Goal: Task Accomplishment & Management: Manage account settings

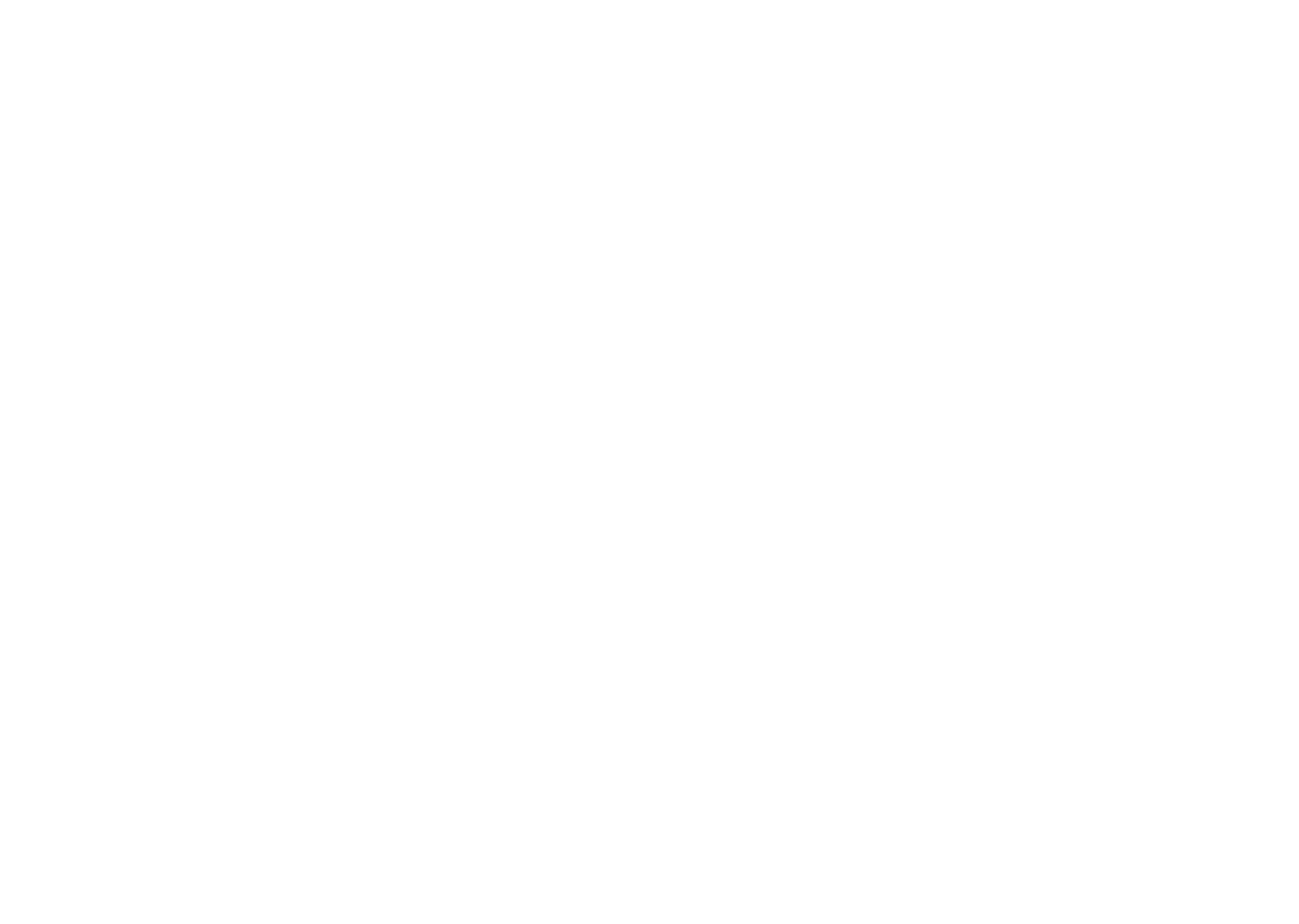
click at [466, 126] on html at bounding box center [646, 462] width 1292 height 924
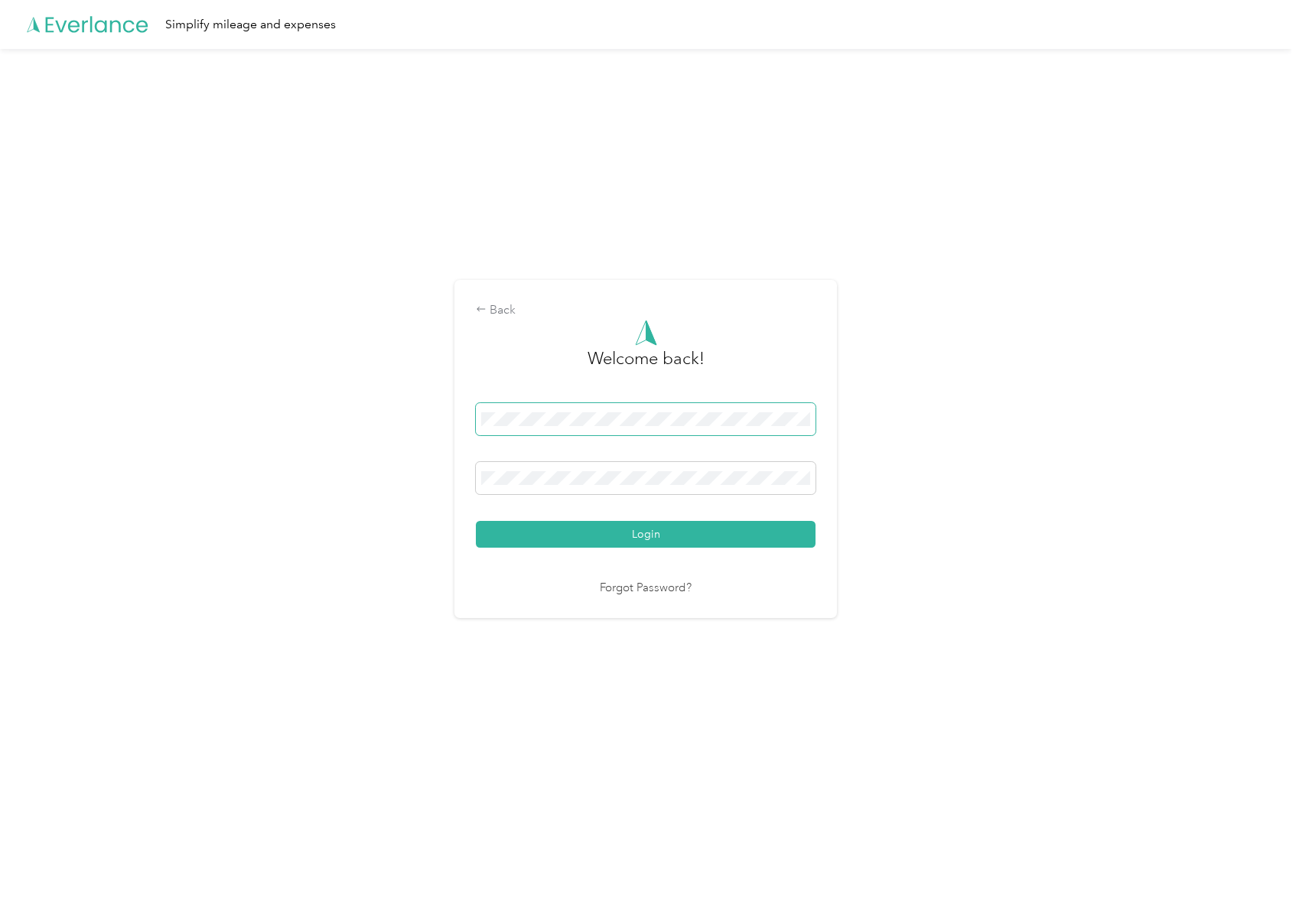
click at [726, 427] on span at bounding box center [645, 419] width 340 height 32
click at [0, 862] on com-1password-button at bounding box center [0, 862] width 0 height 0
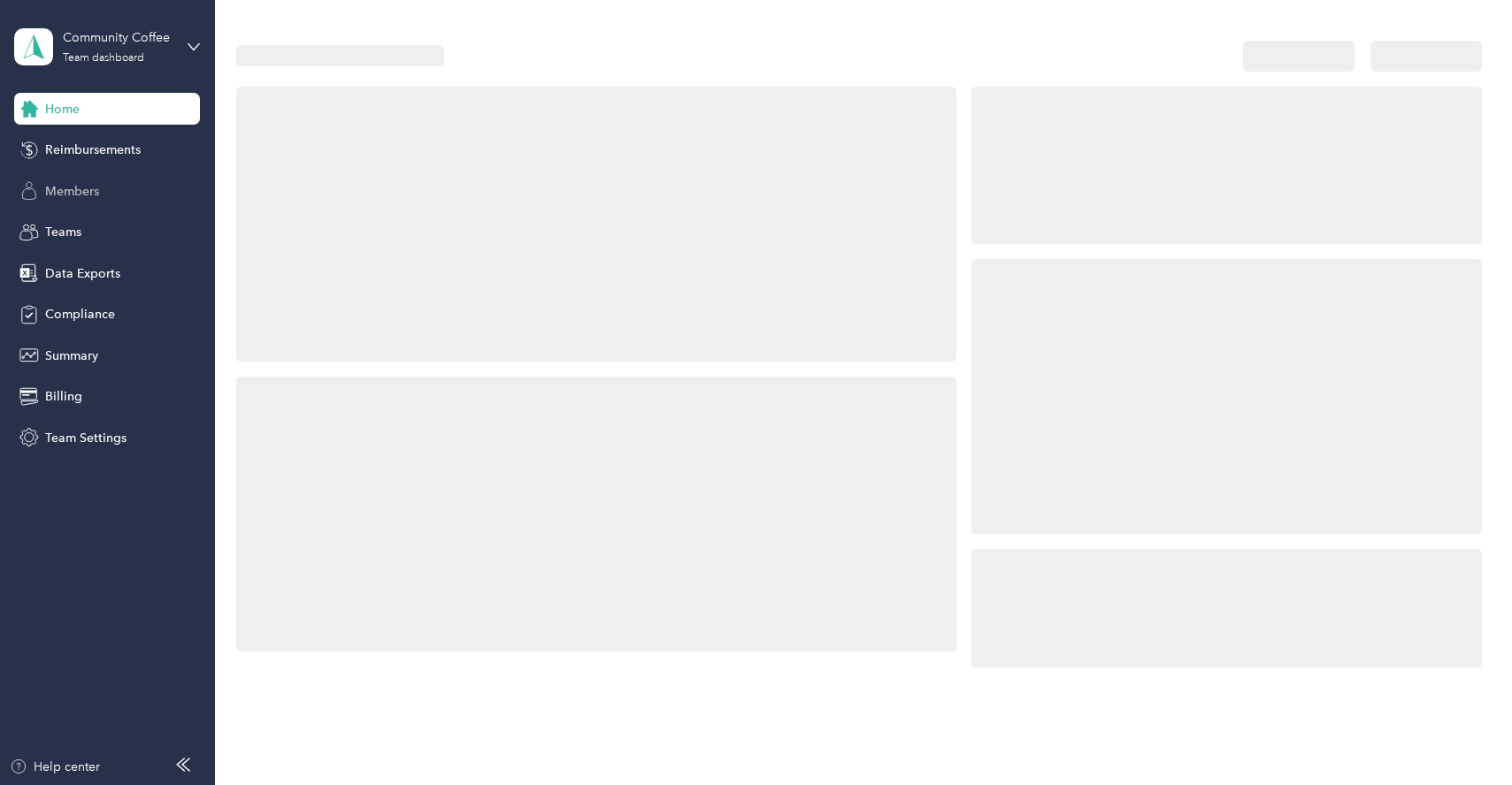
click at [94, 185] on span "Members" at bounding box center [72, 191] width 54 height 19
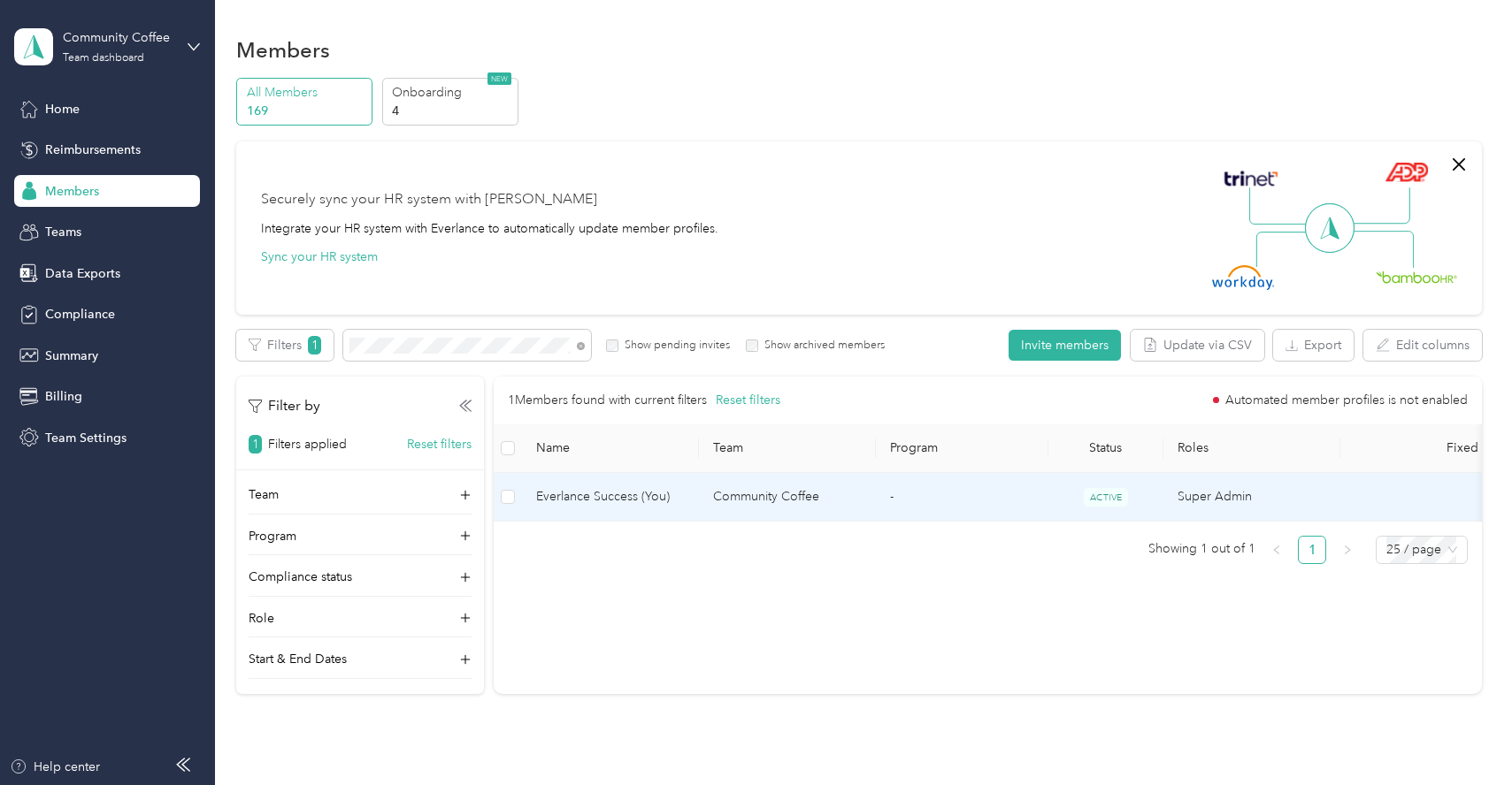
click at [651, 496] on span "Everlance Success (You)" at bounding box center [611, 497] width 149 height 20
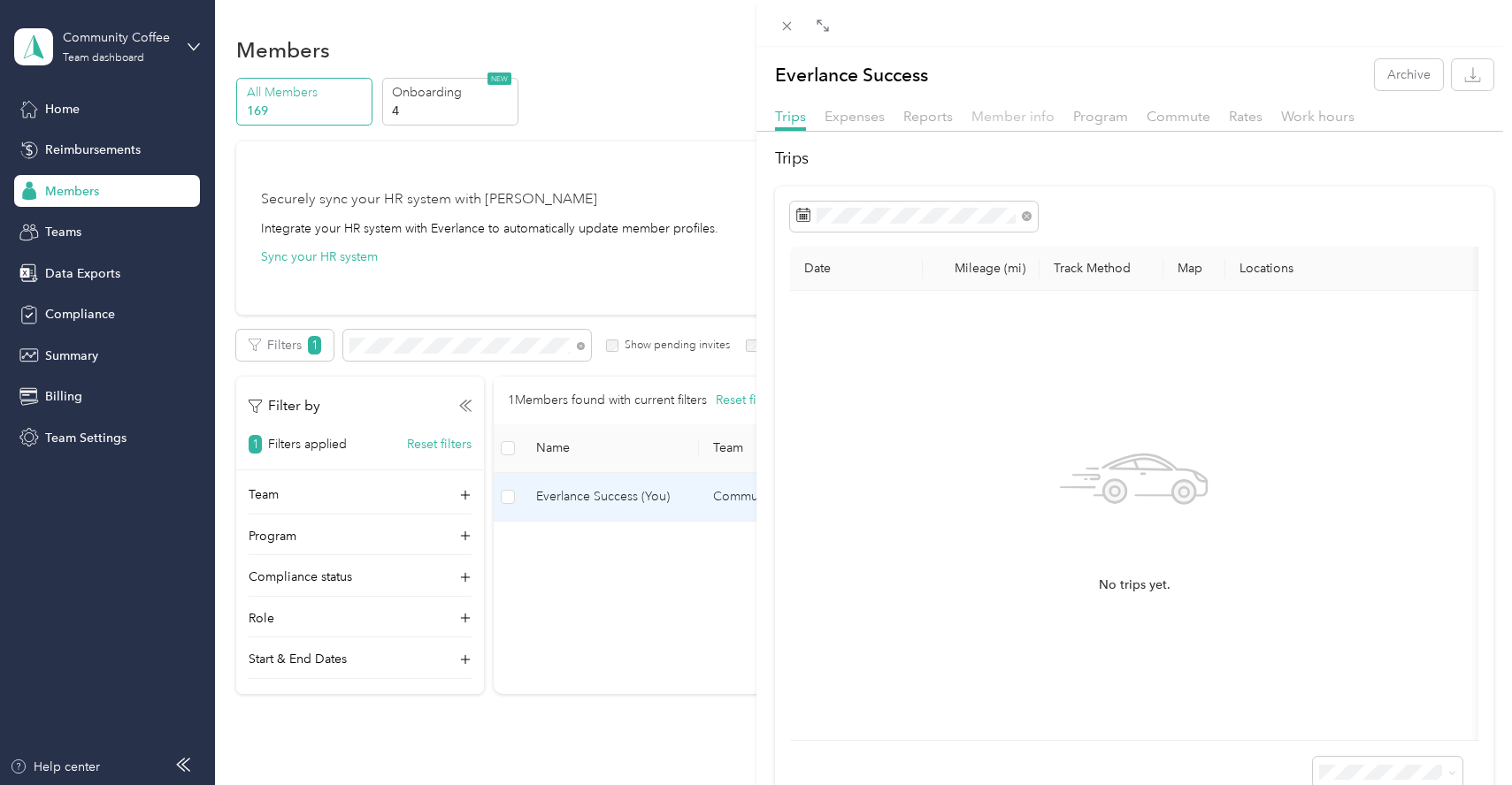
click at [998, 115] on span "Member info" at bounding box center [1013, 116] width 83 height 17
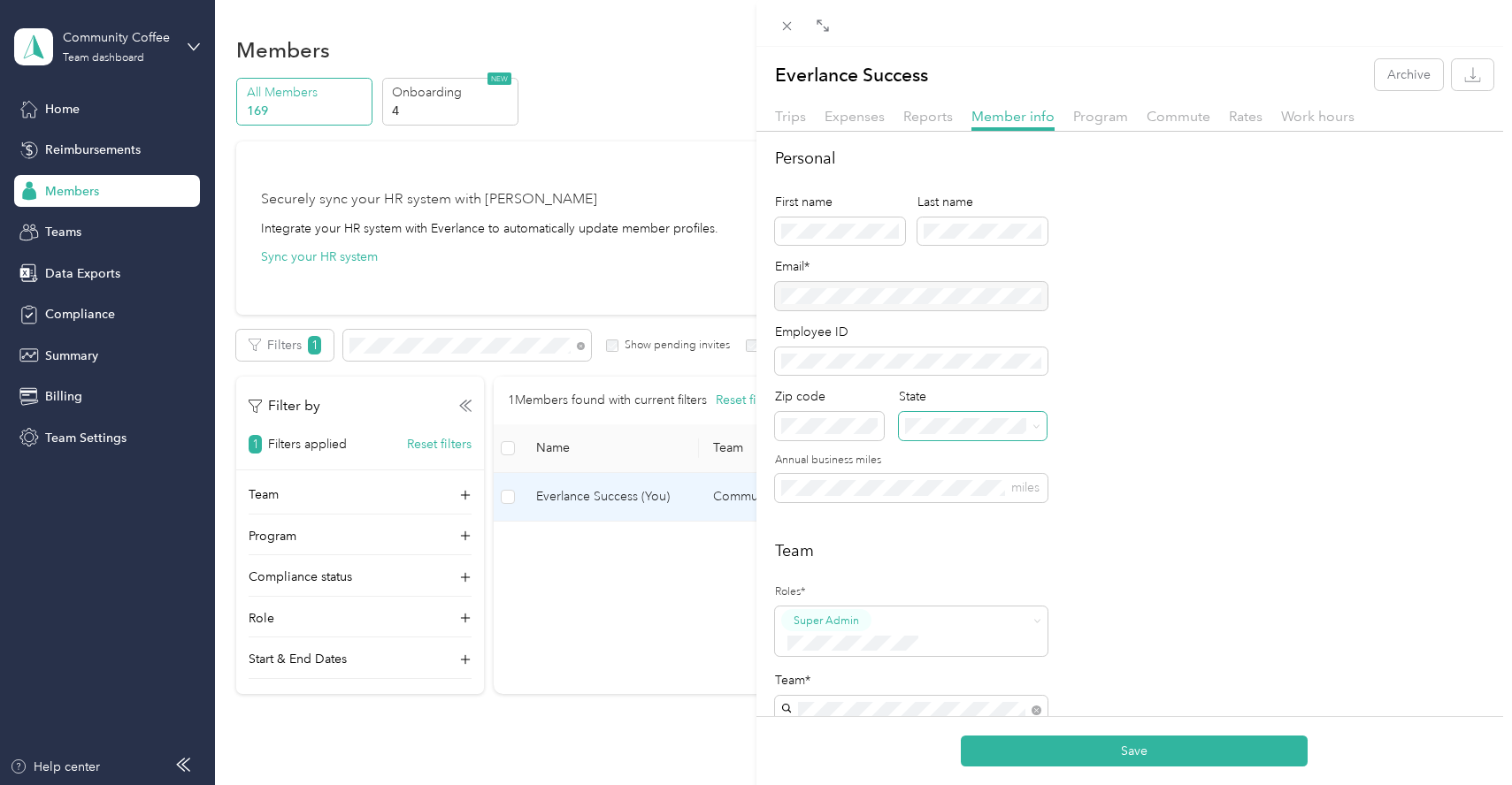
click at [925, 417] on span at bounding box center [974, 427] width 148 height 29
click at [933, 666] on p "[US_STATE]" at bounding box center [974, 669] width 127 height 19
click at [951, 650] on div "MS [US_STATE]" at bounding box center [974, 657] width 127 height 41
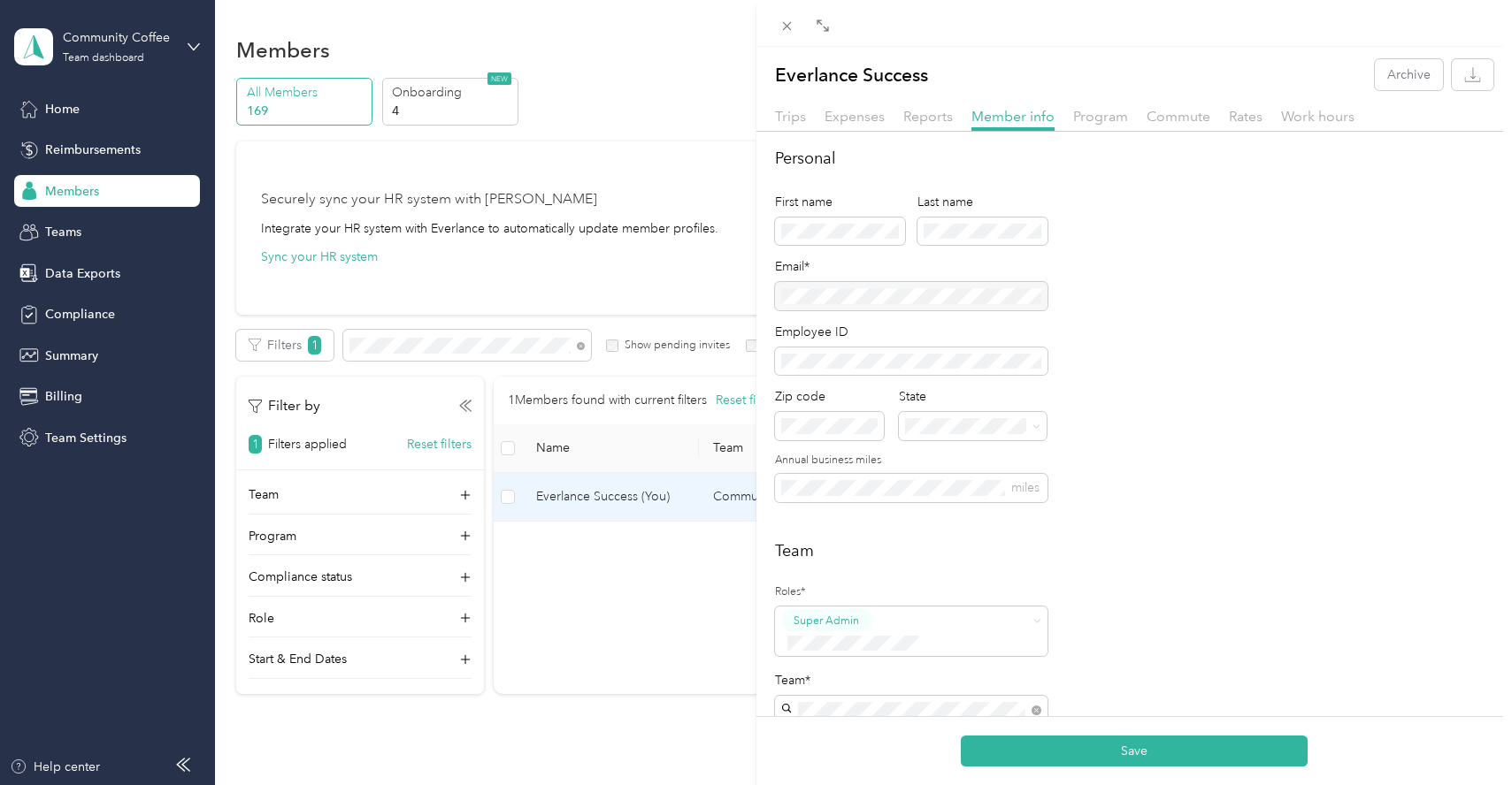
click at [1120, 479] on div "Personal First name Last name Email* Employee ID Zip code State Annual business…" at bounding box center [1135, 335] width 719 height 377
click at [1138, 436] on div "Personal First name Last name Email* Employee ID Zip code State Annual business…" at bounding box center [1135, 335] width 719 height 377
click at [1136, 483] on div "Personal First name Last name Email* Employee ID Zip code State Annual business…" at bounding box center [1135, 335] width 719 height 377
click at [1167, 743] on button "Save" at bounding box center [1134, 751] width 347 height 31
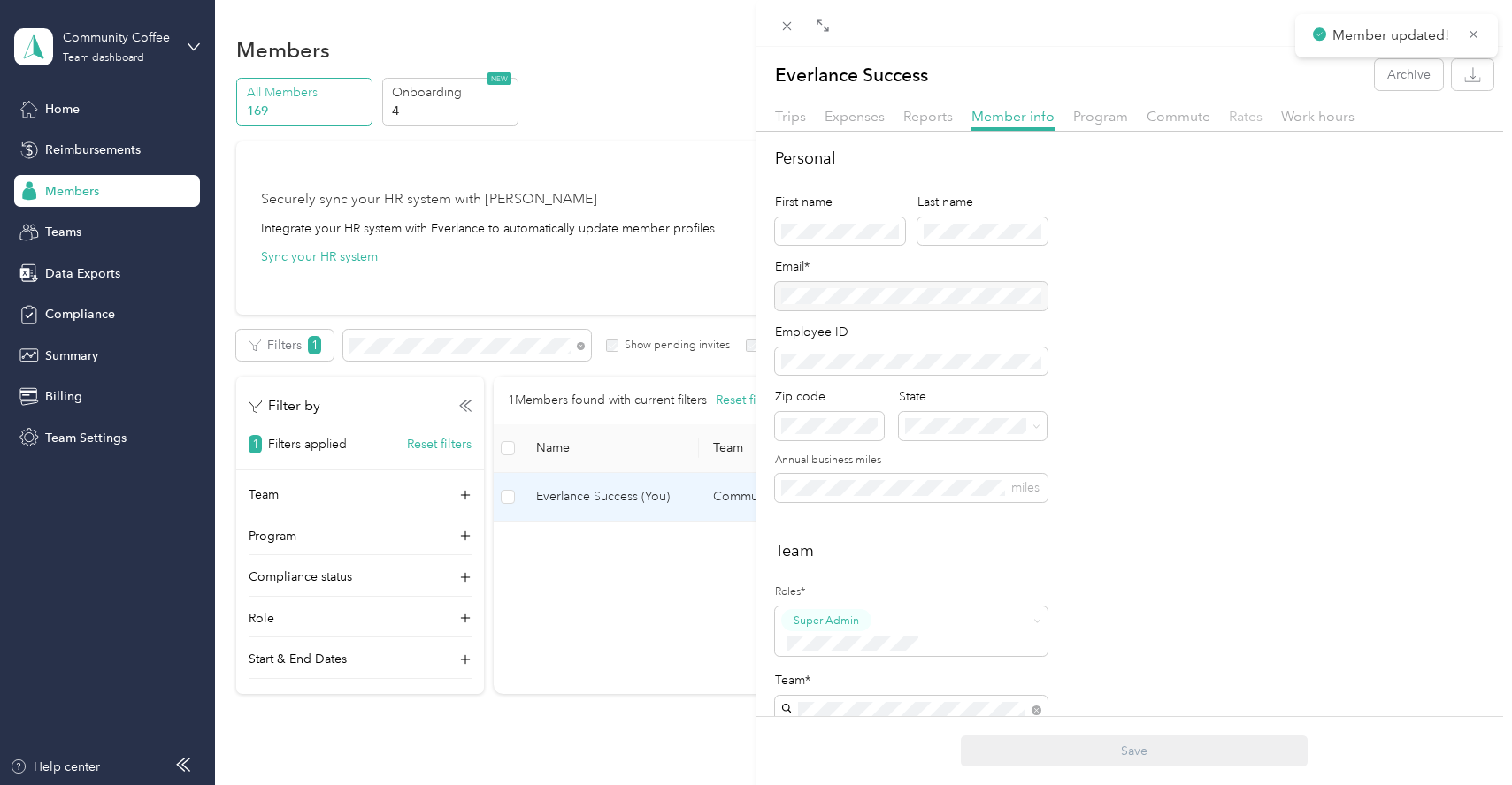
click at [1240, 119] on span "Rates" at bounding box center [1246, 116] width 34 height 17
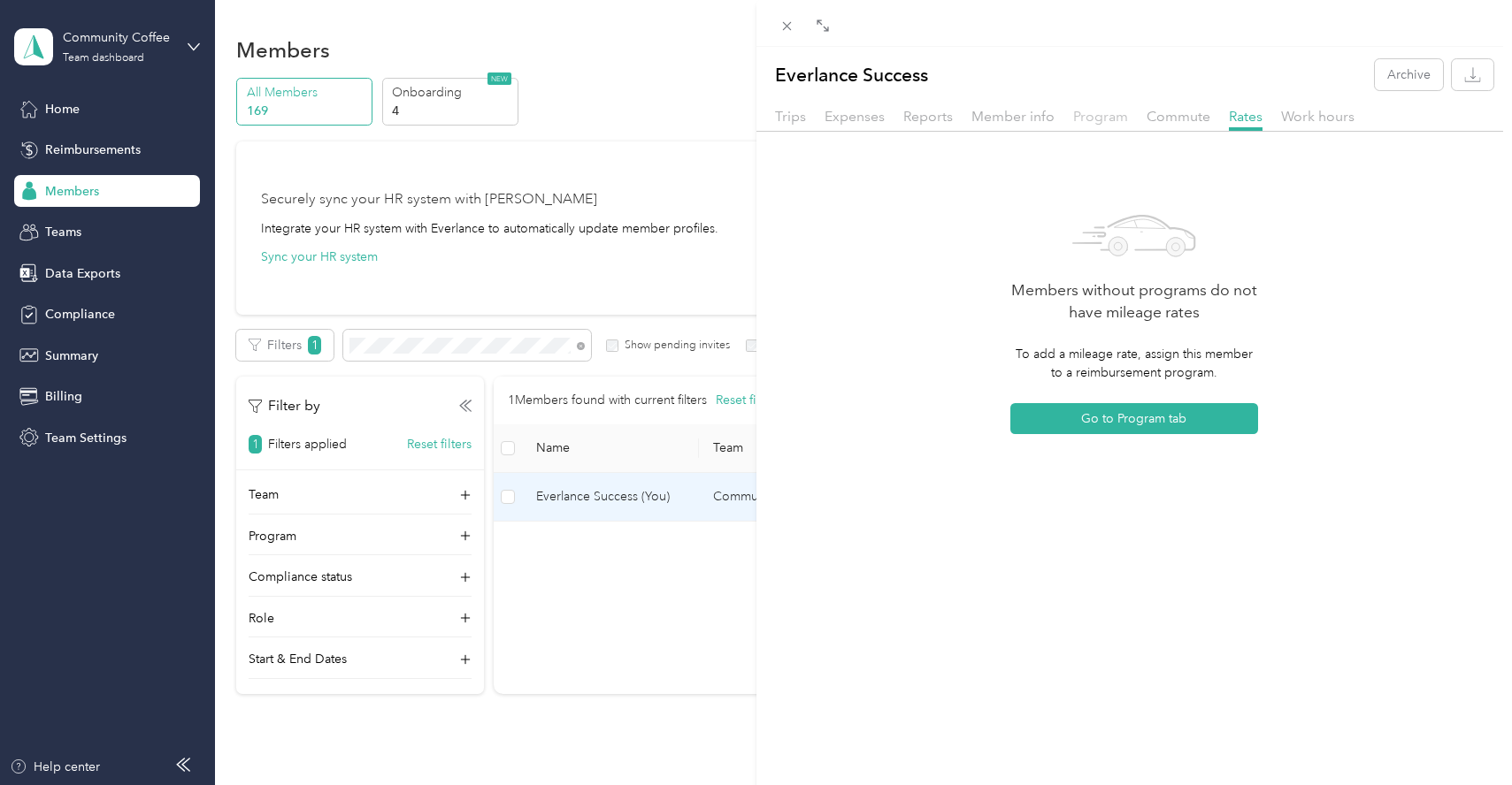
click at [1116, 119] on span "Program" at bounding box center [1101, 116] width 55 height 17
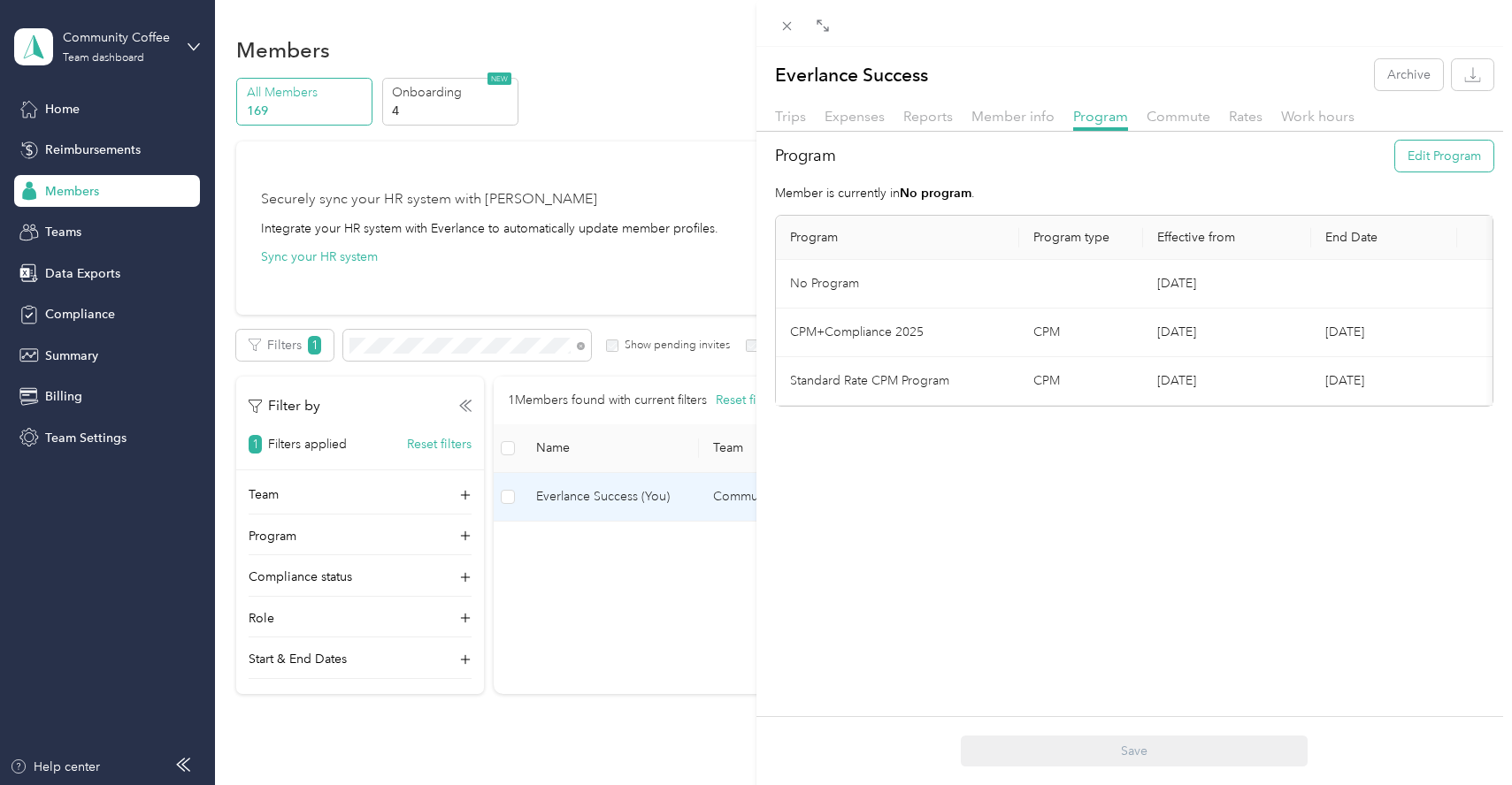
click at [1441, 159] on button "Edit Program" at bounding box center [1444, 156] width 98 height 31
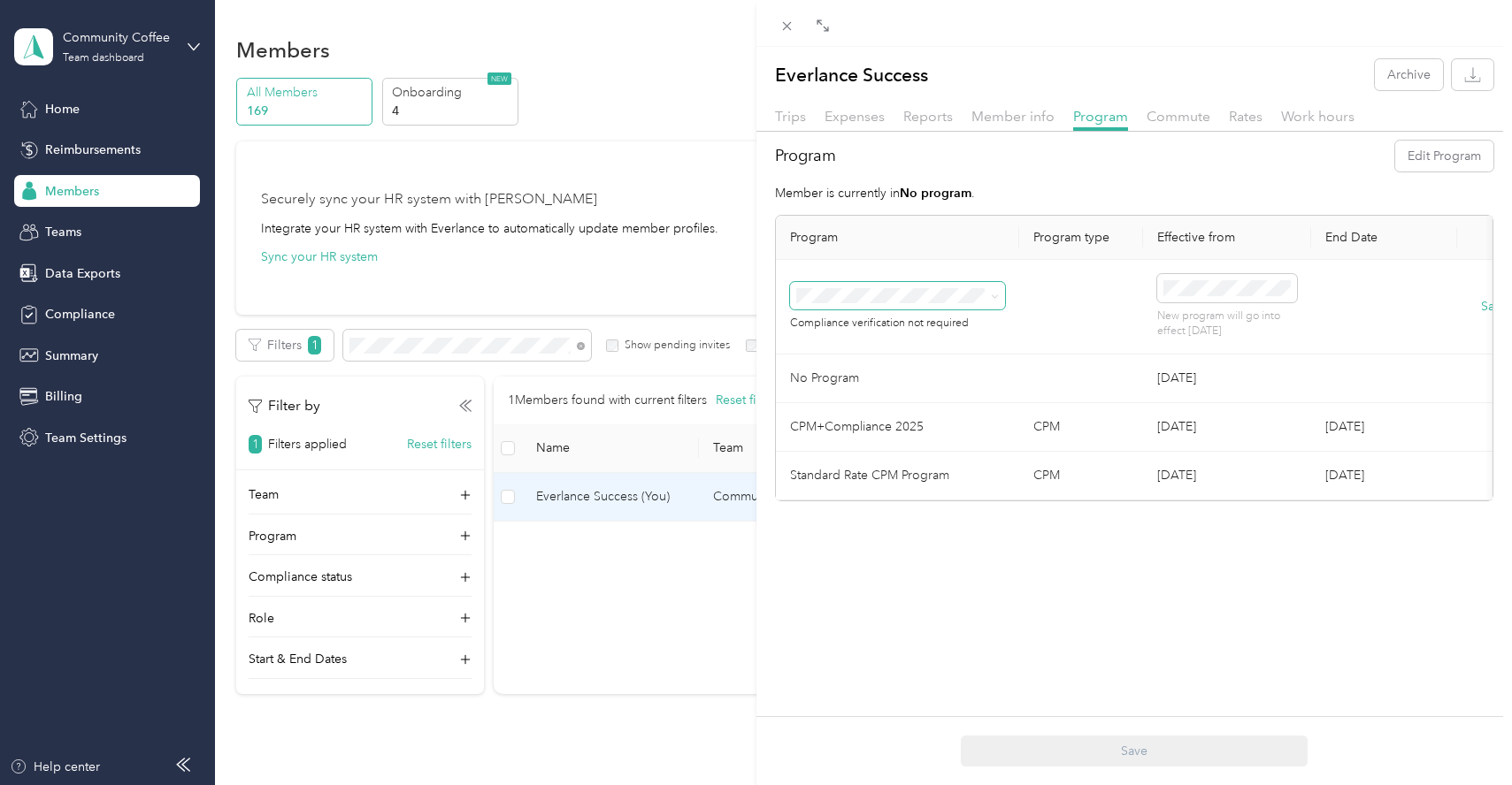
click at [937, 305] on span at bounding box center [897, 297] width 215 height 29
click at [920, 457] on li "FAVR CC Plan 2025 (FAVR)" at bounding box center [897, 463] width 215 height 31
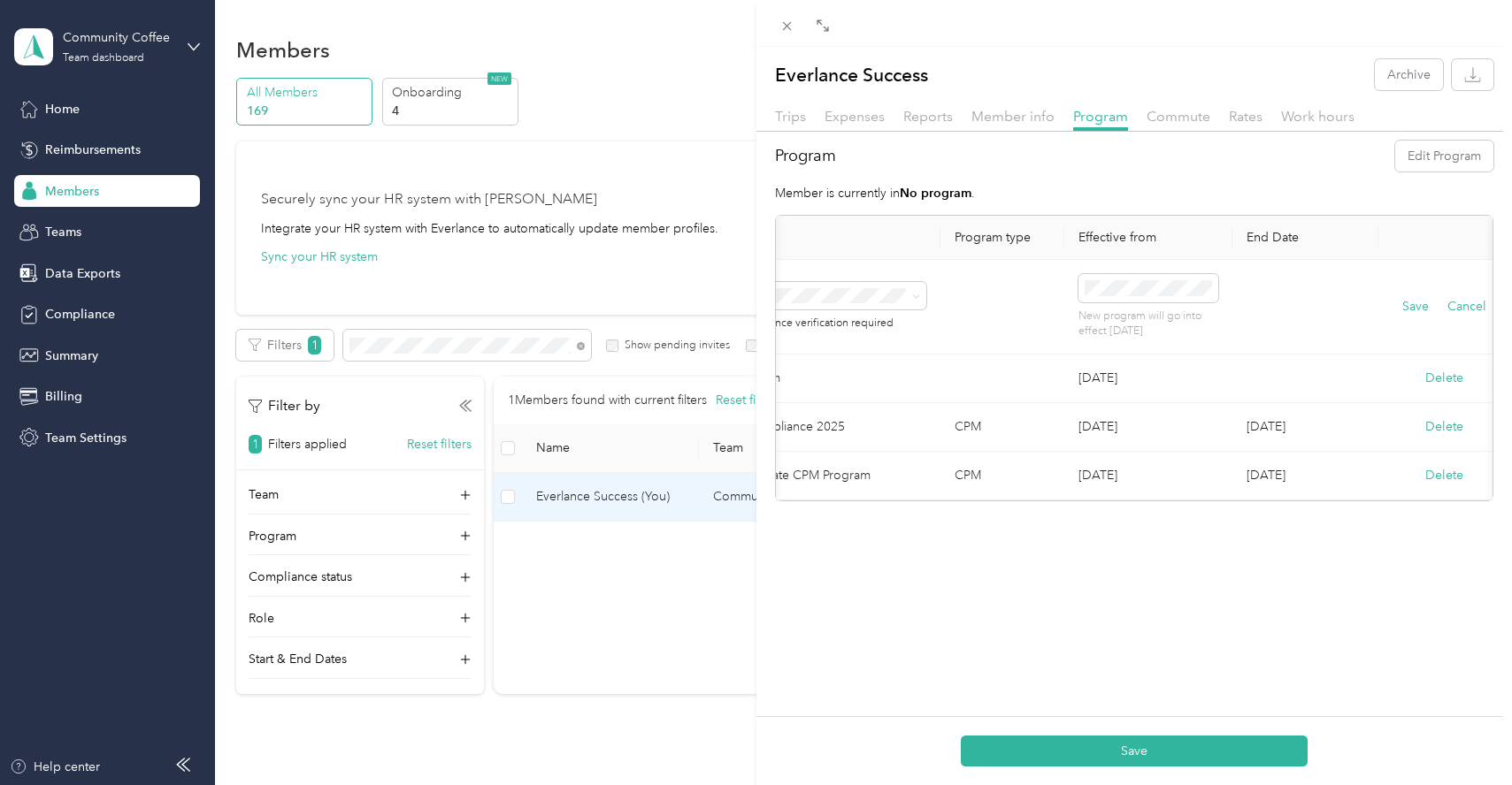
scroll to position [0, 96]
click at [1400, 305] on button "Save" at bounding box center [1398, 307] width 27 height 20
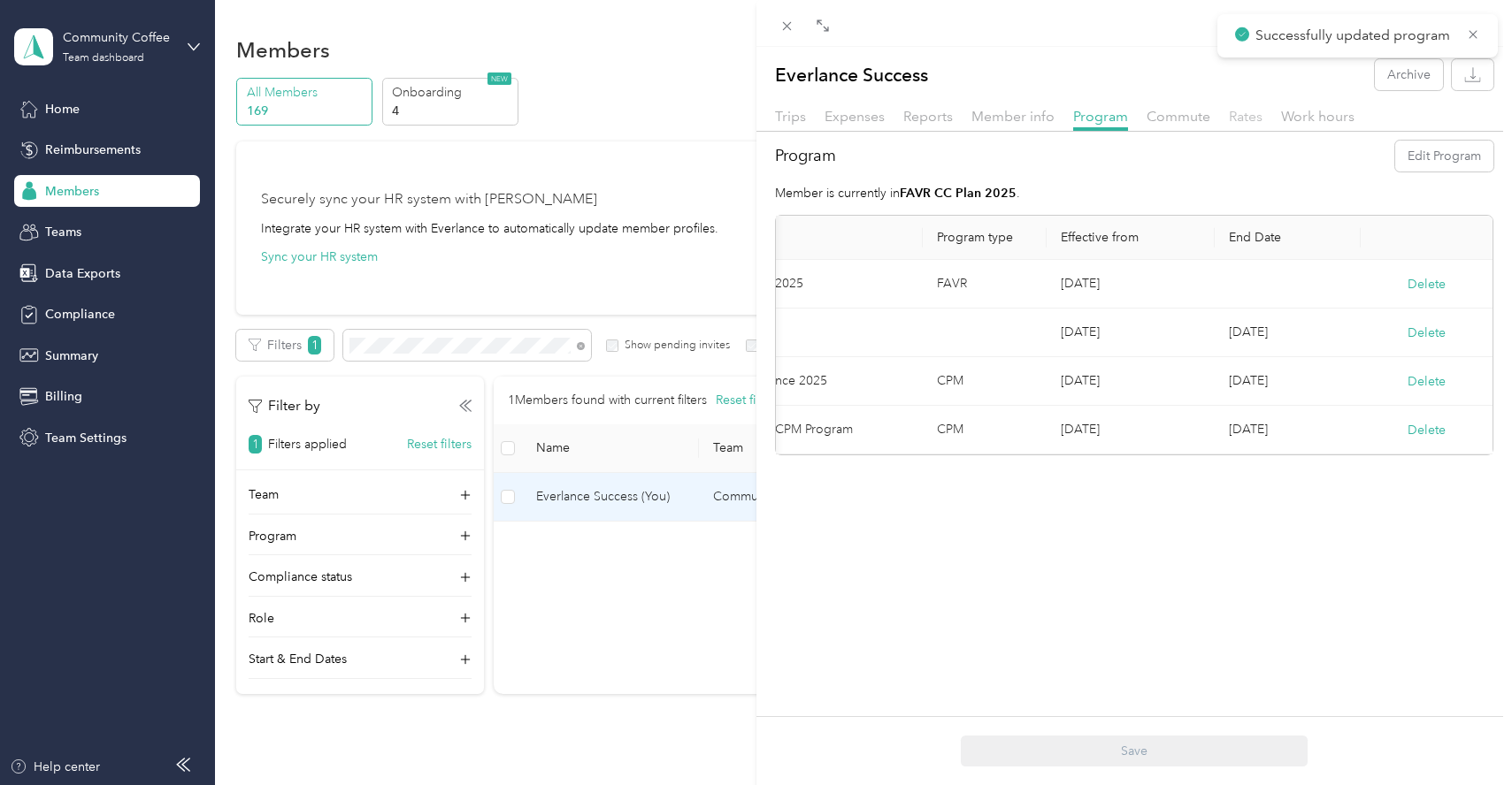
click at [1248, 111] on span "Rates" at bounding box center [1246, 116] width 34 height 17
